Goal: Transaction & Acquisition: Purchase product/service

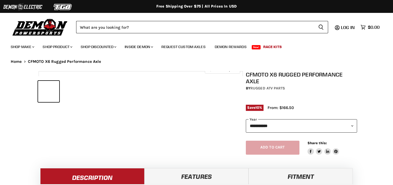
select select "******"
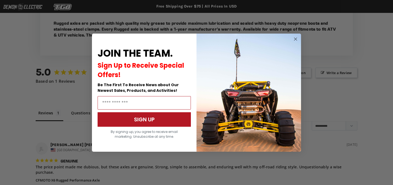
scroll to position [342, 0]
